Goal: Task Accomplishment & Management: Use online tool/utility

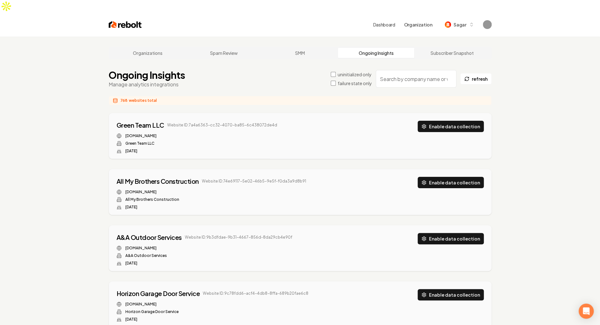
click at [346, 80] on label "failure state only" at bounding box center [354, 83] width 34 height 6
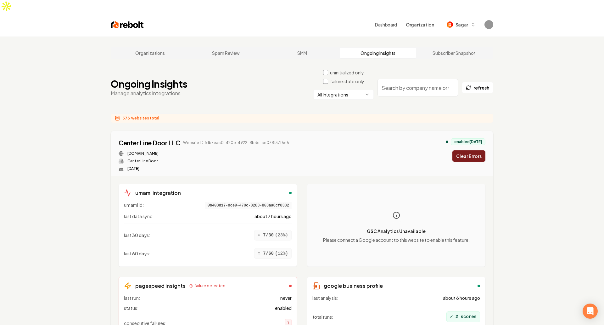
click at [348, 83] on html "Dashboard Organization Sagar Organizations Spam Review SMM Ongoing Insights Sub…" at bounding box center [302, 162] width 604 height 325
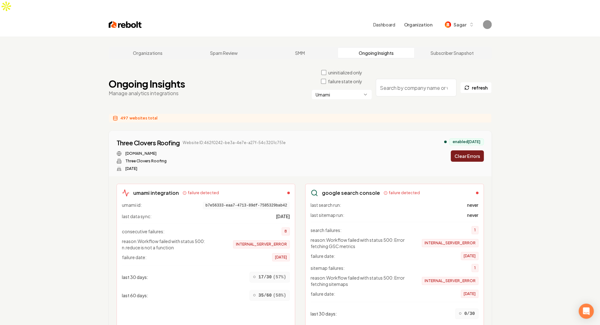
click at [475, 150] on button "Clear Errors" at bounding box center [466, 155] width 33 height 11
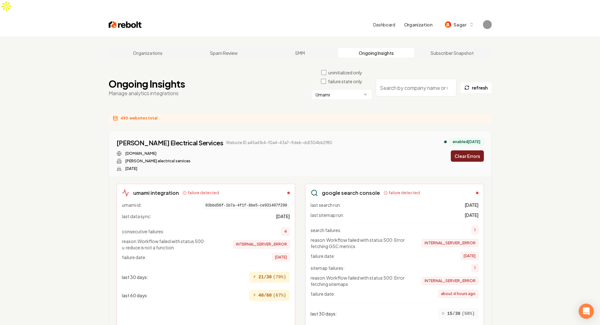
click at [475, 150] on button "Clear Errors" at bounding box center [466, 155] width 33 height 11
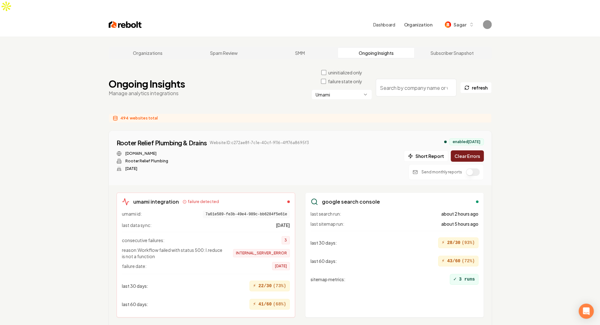
click at [475, 150] on button "Clear Errors" at bounding box center [466, 155] width 33 height 11
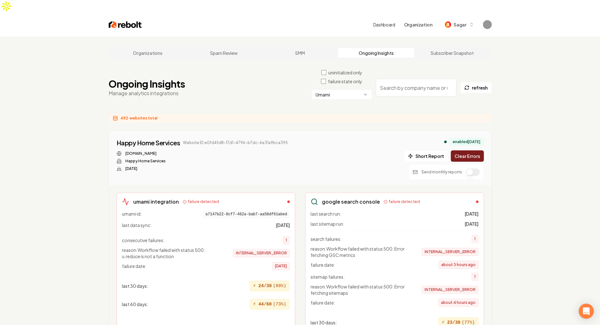
click at [475, 150] on button "Clear Errors" at bounding box center [466, 155] width 33 height 11
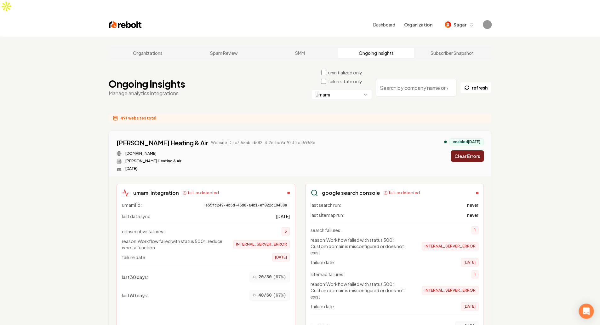
click at [475, 150] on button "Clear Errors" at bounding box center [466, 155] width 33 height 11
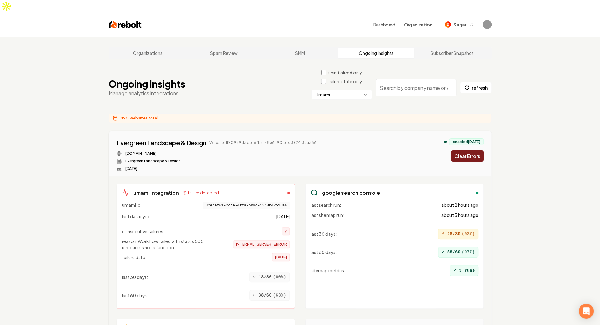
click at [475, 150] on button "Clear Errors" at bounding box center [466, 155] width 33 height 11
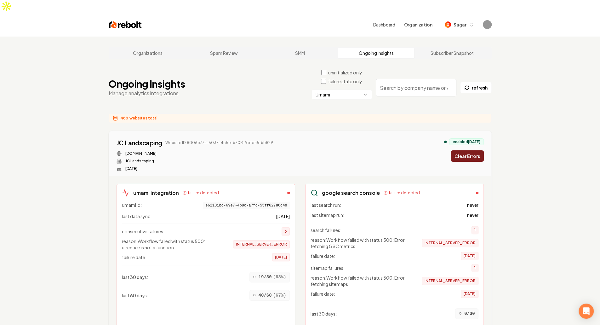
click at [475, 150] on button "Clear Errors" at bounding box center [466, 155] width 33 height 11
